Goal: Complete application form

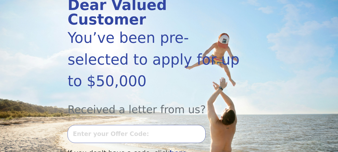
scroll to position [100, 0]
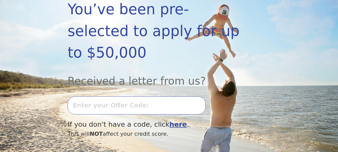
click at [112, 96] on input "text" at bounding box center [137, 105] width 138 height 18
type input "T1009L-12358"
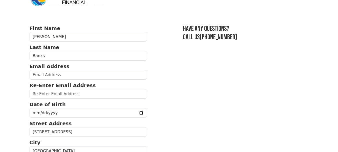
scroll to position [25, 0]
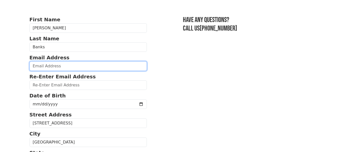
click at [75, 68] on input "email" at bounding box center [89, 66] width 118 height 10
type input "banksma34@gmail.com"
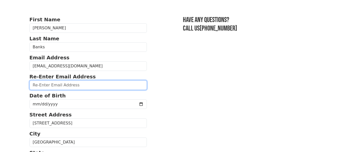
type input "banksma34@gmail.com"
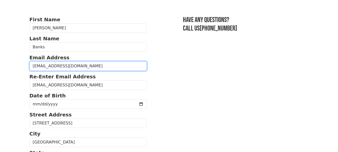
type input "(717) 715-3380"
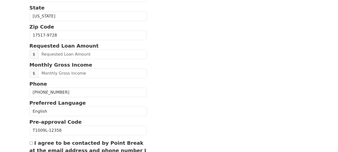
scroll to position [161, 0]
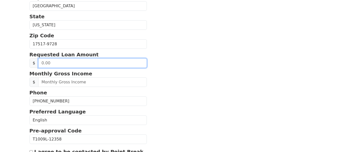
click at [64, 64] on input "text" at bounding box center [92, 63] width 109 height 10
click at [64, 64] on input "0.30" at bounding box center [92, 63] width 109 height 10
type input "30,000.00"
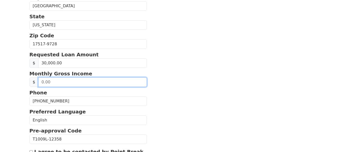
click at [51, 83] on input "text" at bounding box center [92, 82] width 109 height 10
type input "4,000.00"
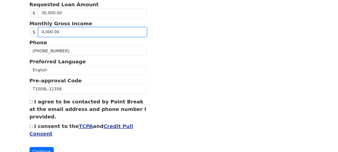
scroll to position [231, 0]
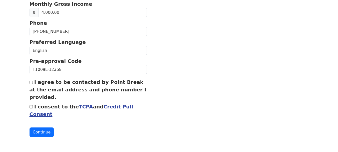
click at [31, 82] on input "I agree to be contacted by Point Break at the email address and phone number I …" at bounding box center [31, 82] width 3 height 3
checkbox input "true"
click at [32, 108] on input "I consent to the TCPA and Credit Pull Consent" at bounding box center [31, 106] width 3 height 3
checkbox input "true"
click at [45, 131] on button "Continue" at bounding box center [42, 132] width 25 height 10
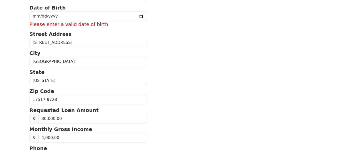
scroll to position [88, 0]
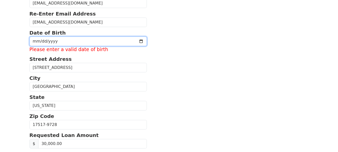
click at [38, 42] on input "date" at bounding box center [89, 42] width 118 height 10
type input "1990-08-03"
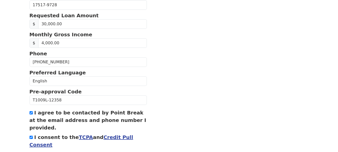
scroll to position [231, 0]
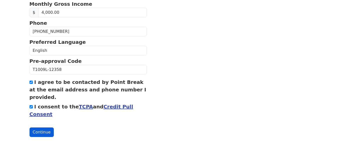
click at [44, 132] on button "Continue" at bounding box center [42, 132] width 25 height 10
